Goal: Task Accomplishment & Management: Complete application form

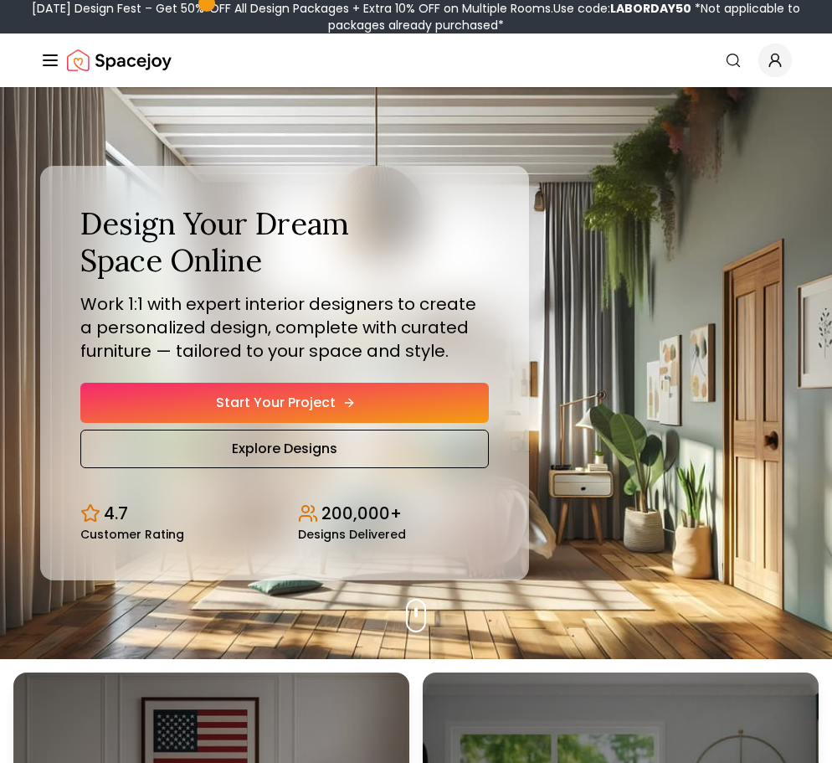
click at [251, 399] on link "Start Your Project" at bounding box center [284, 403] width 409 height 40
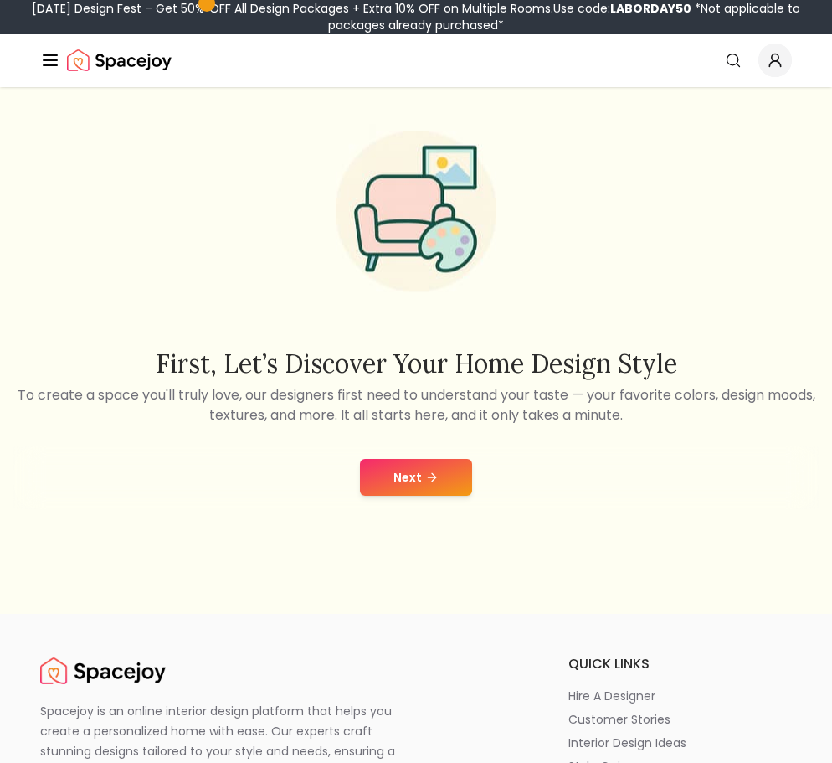
click at [413, 471] on button "Next" at bounding box center [416, 477] width 112 height 37
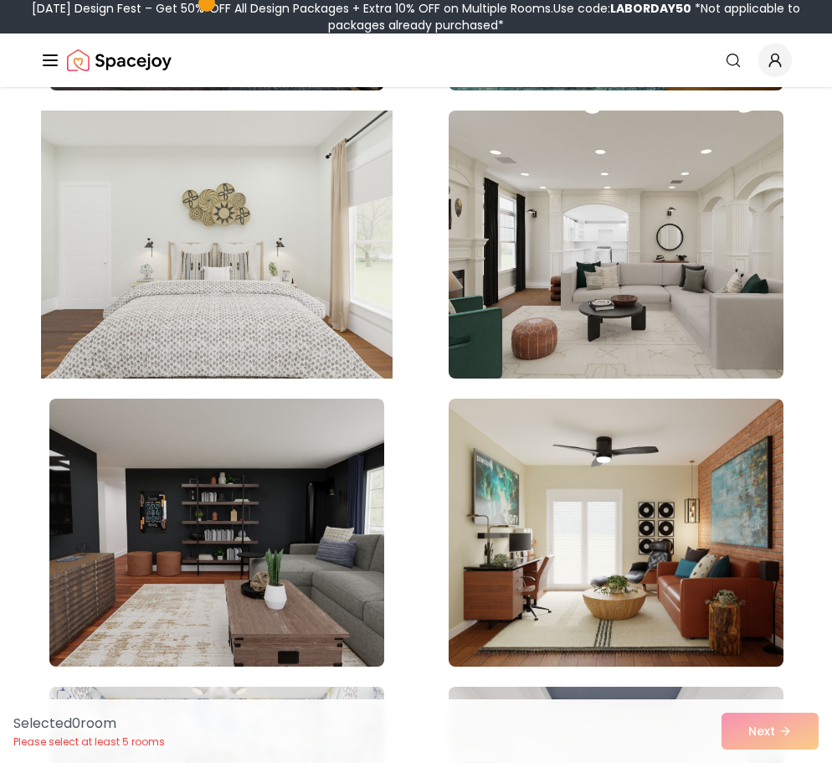
scroll to position [1031, 0]
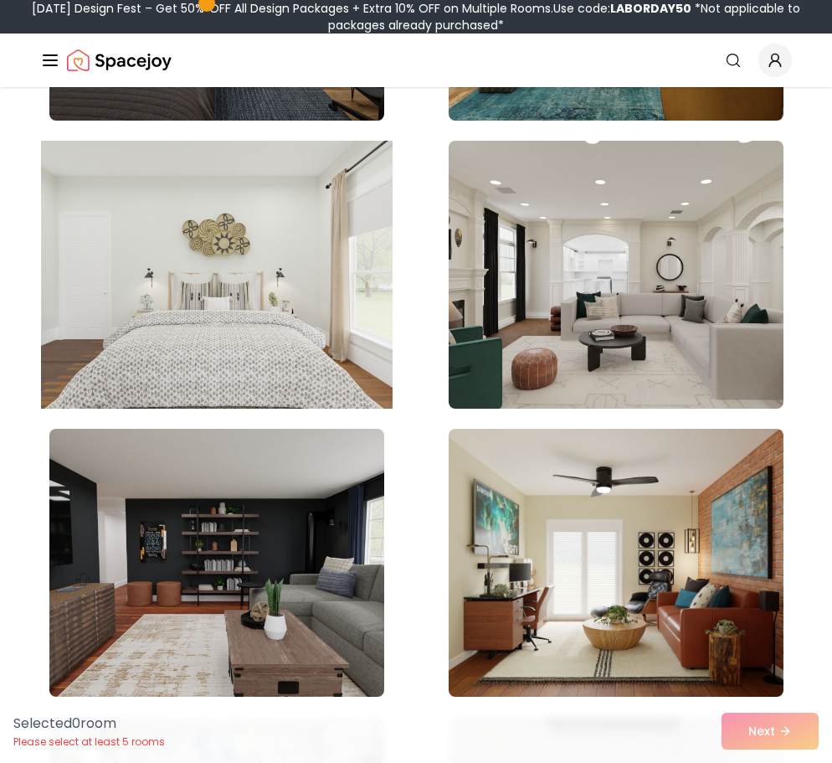
click at [290, 286] on img at bounding box center [217, 274] width 352 height 281
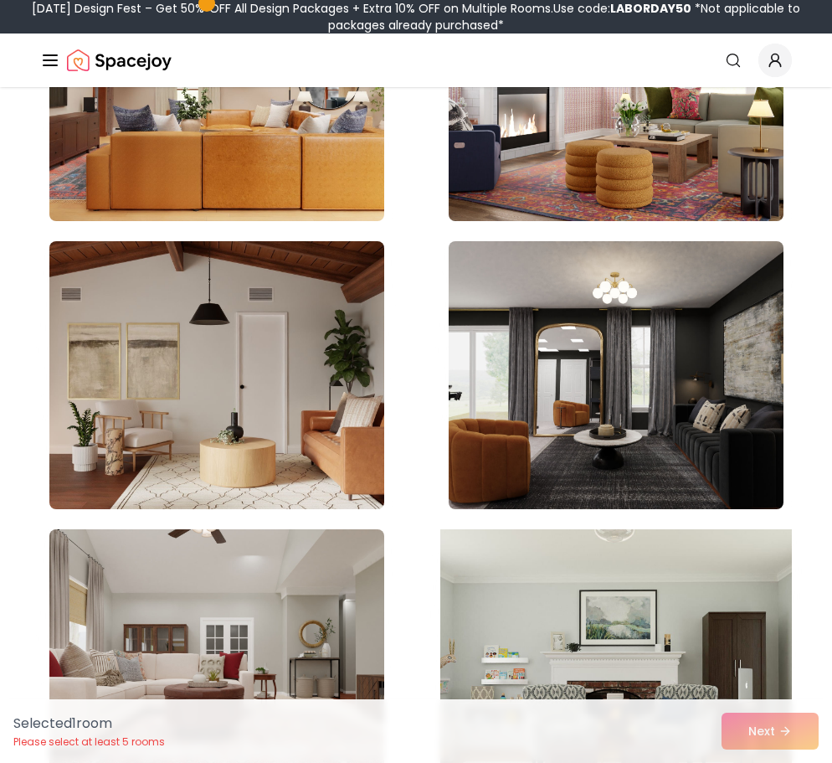
scroll to position [4715, 0]
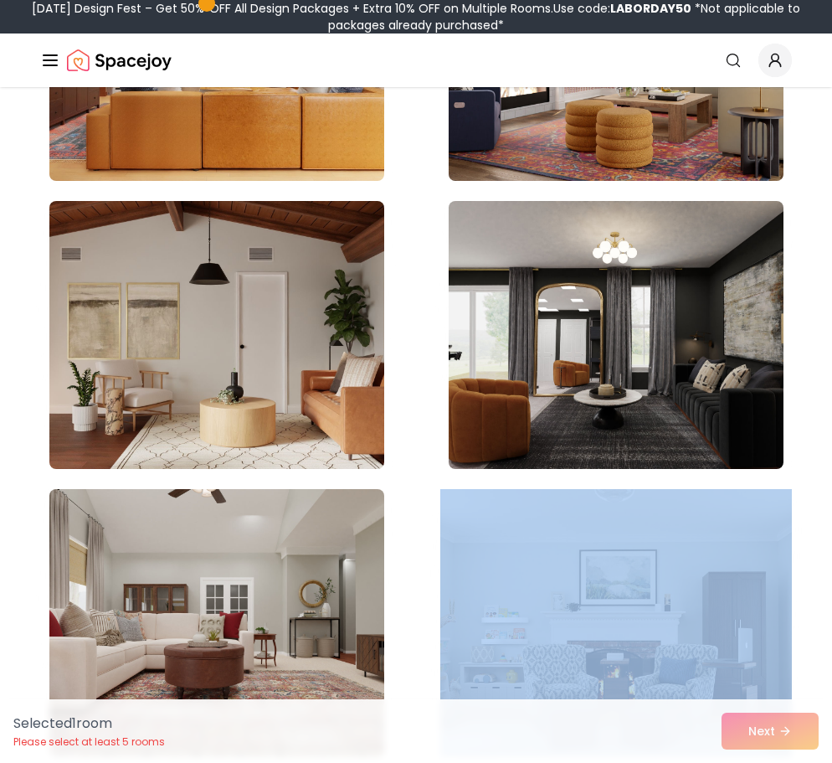
drag, startPoint x: 824, startPoint y: 498, endPoint x: 793, endPoint y: 569, distance: 77.6
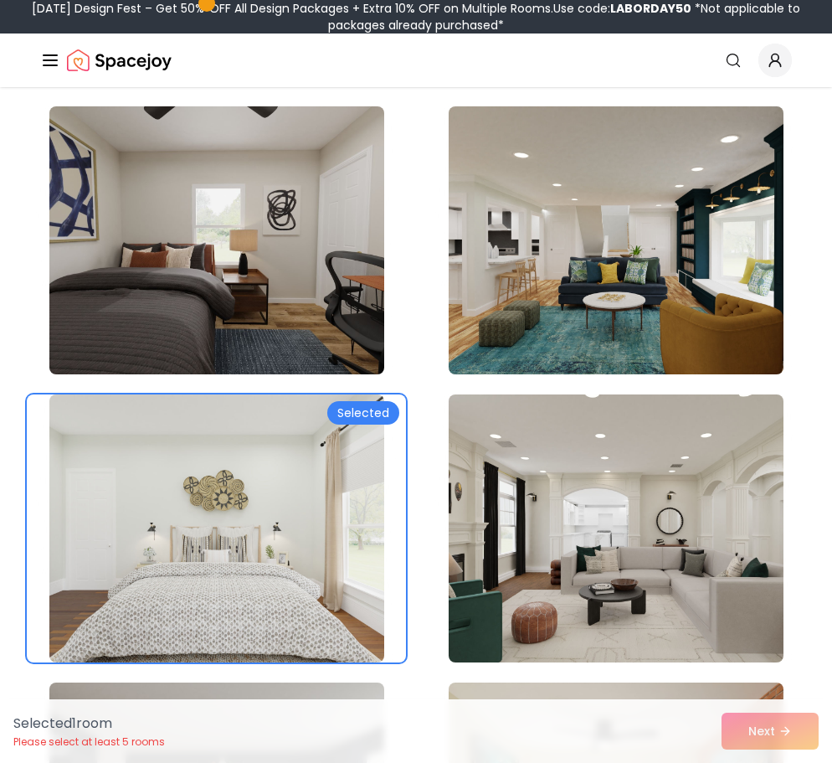
scroll to position [71, 0]
